Goal: Book appointment/travel/reservation

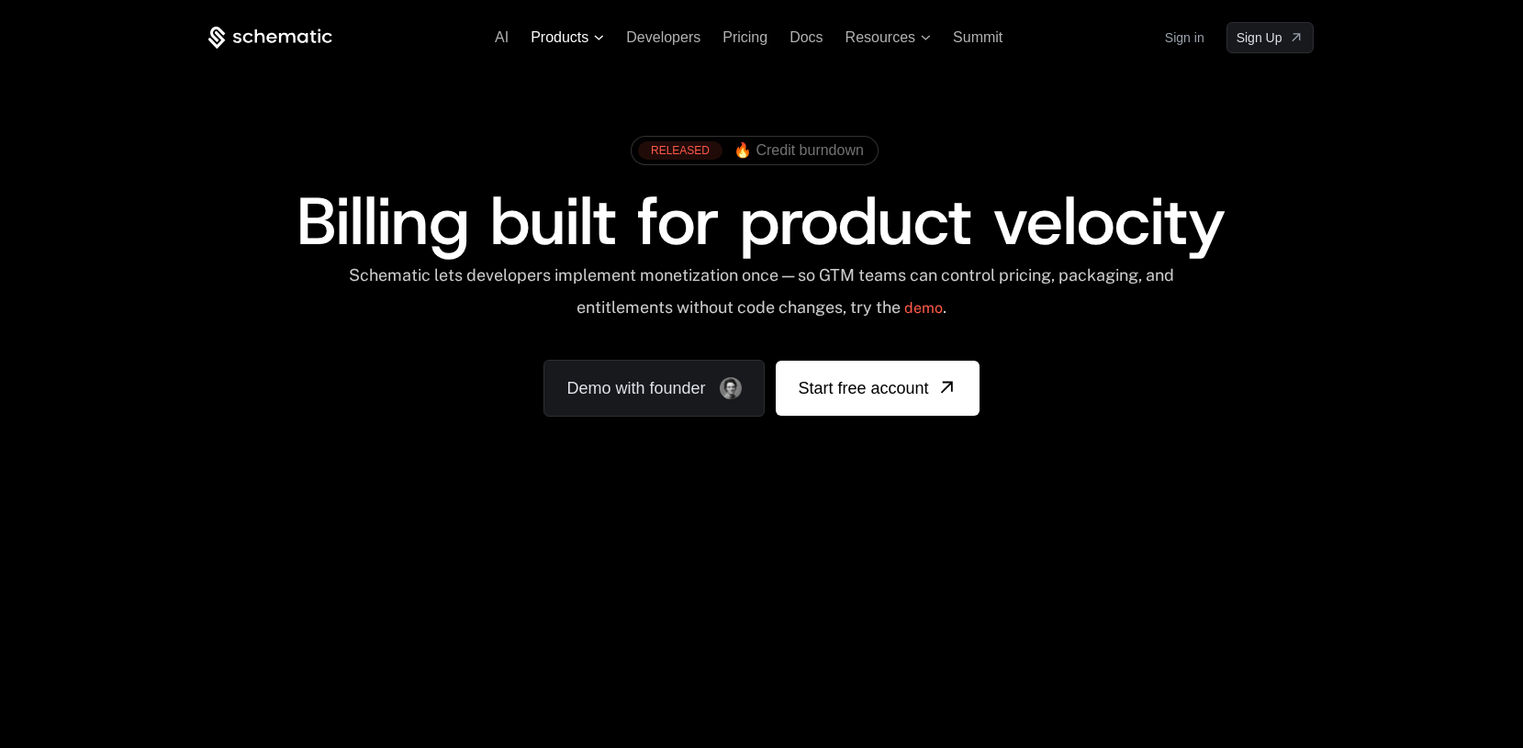
click at [594, 41] on span "Products" at bounding box center [567, 37] width 73 height 17
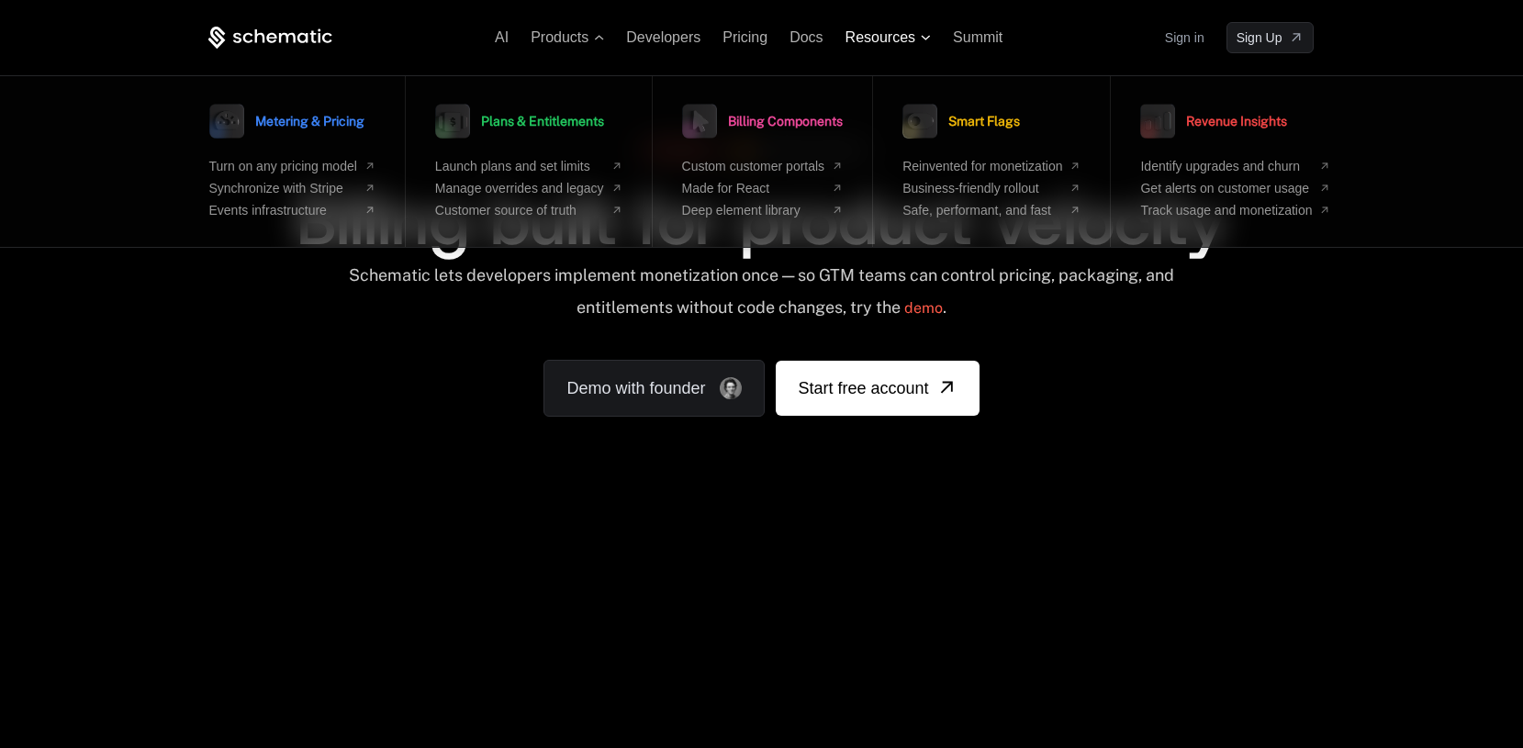
click at [924, 36] on icon at bounding box center [926, 38] width 10 height 6
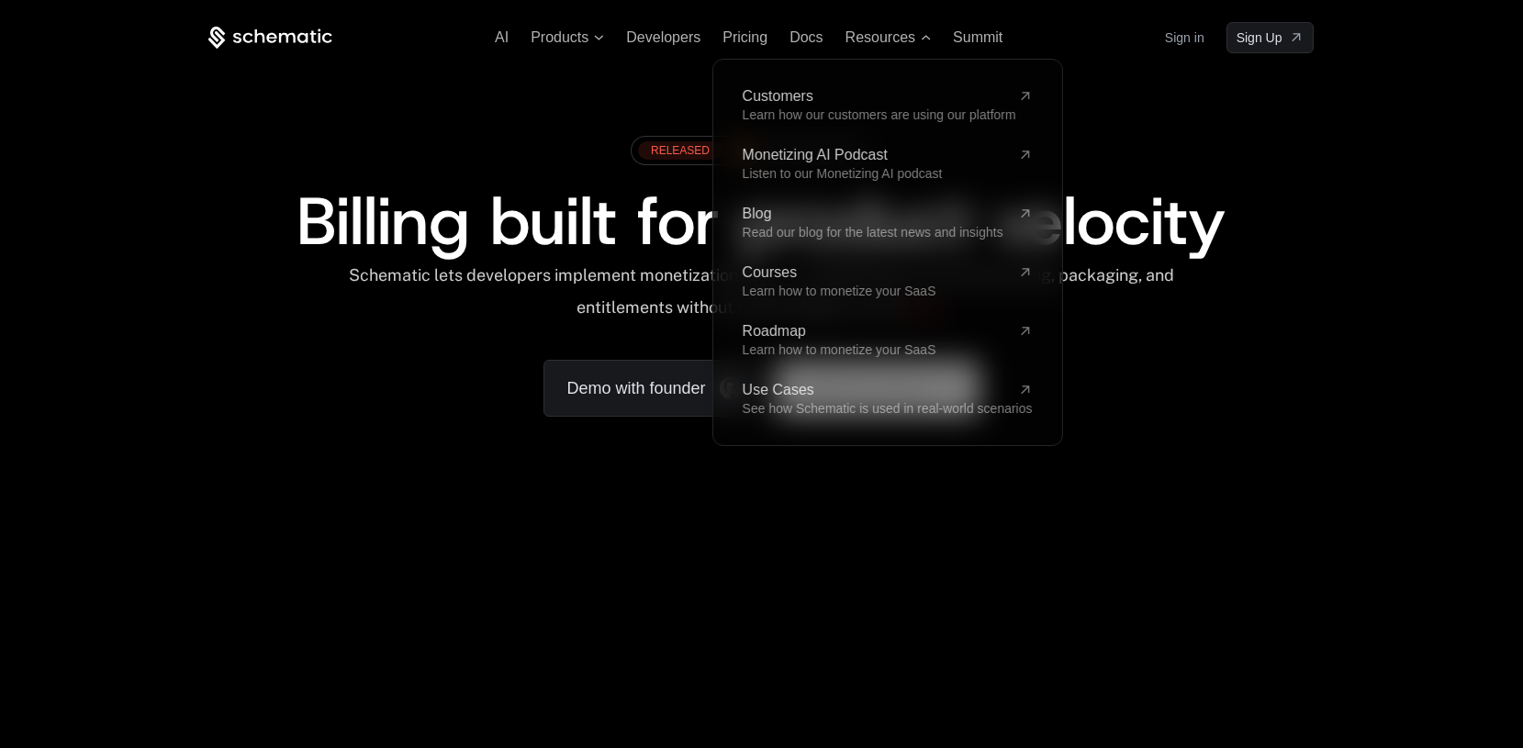
click at [1224, 378] on div "RELEASED 🔥 Credit burndown Billing built for product velocity Schematic lets de…" at bounding box center [760, 272] width 1105 height 290
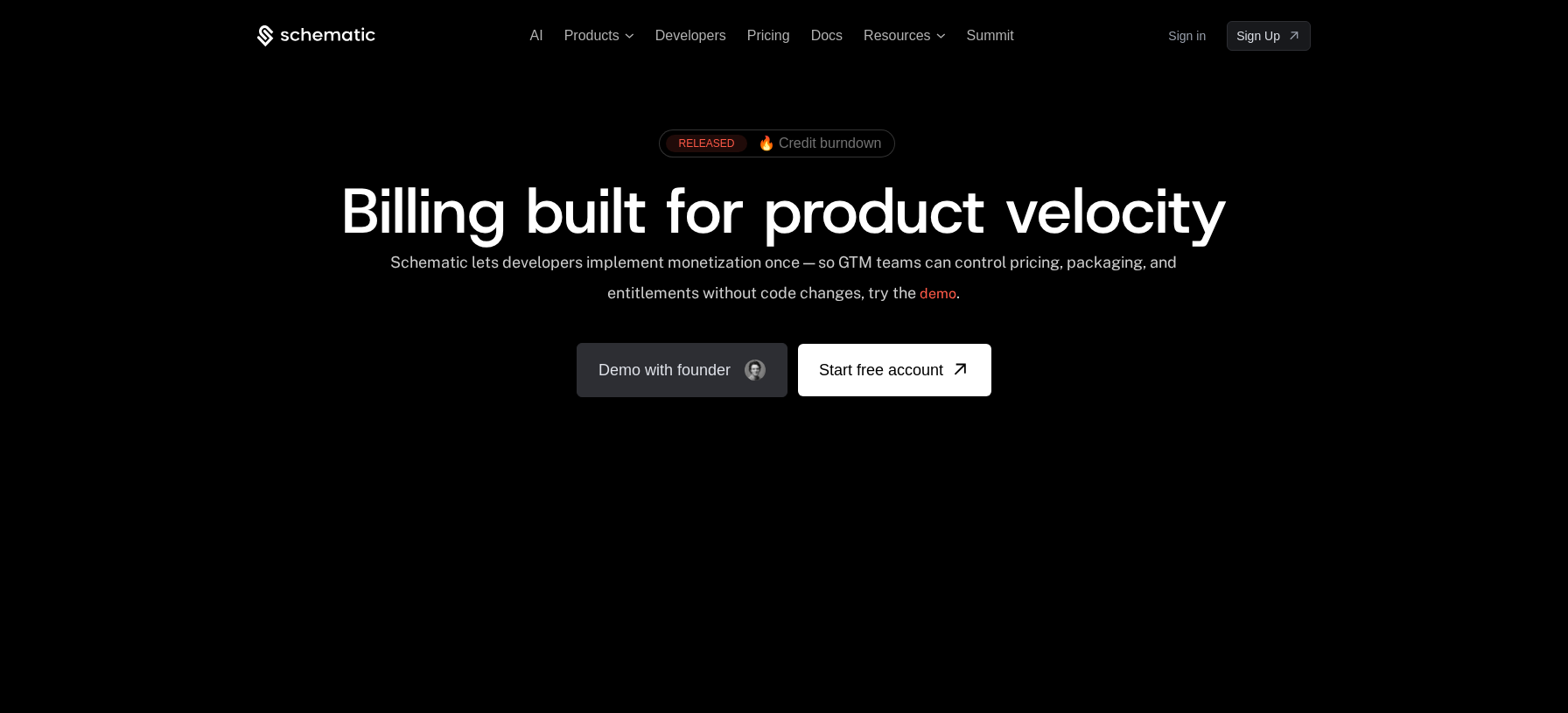
click at [691, 373] on link "Demo with founder" at bounding box center [682, 370] width 211 height 54
